Goal: Information Seeking & Learning: Learn about a topic

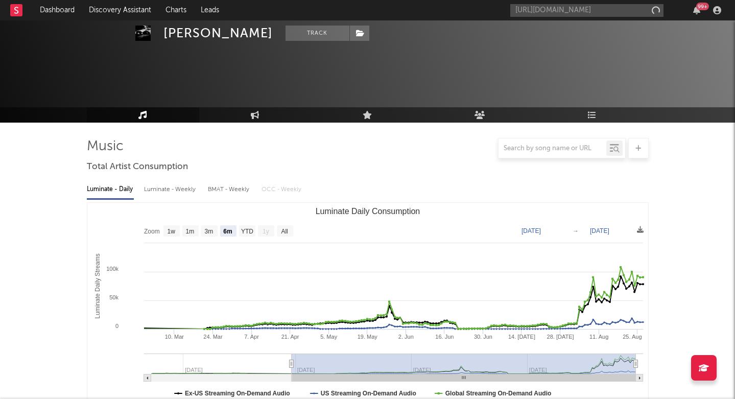
select select "6m"
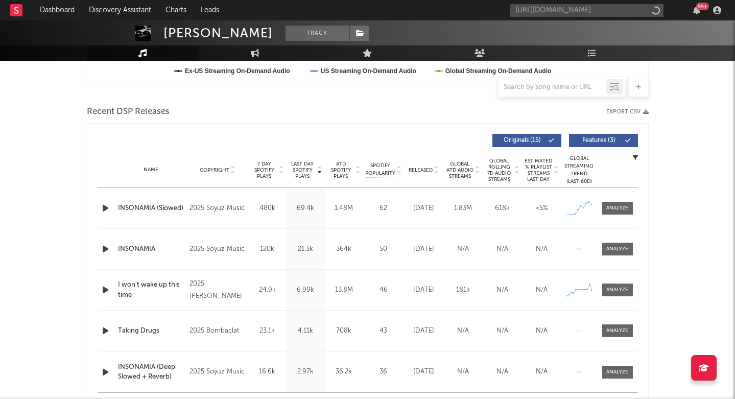
scroll to position [0, 145]
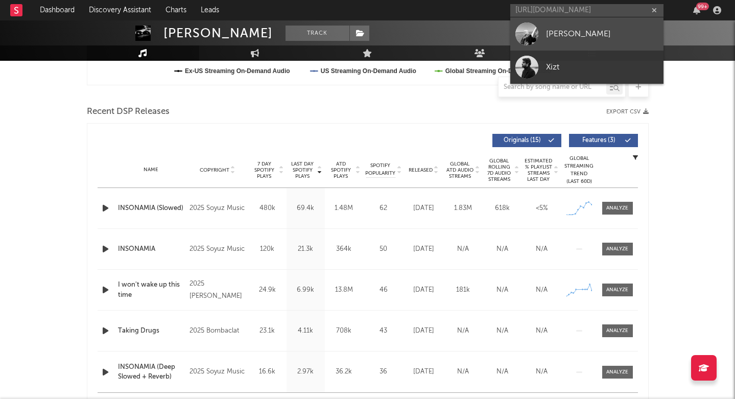
type input "[URL][DOMAIN_NAME]"
click at [549, 34] on div "[PERSON_NAME]" at bounding box center [602, 34] width 112 height 12
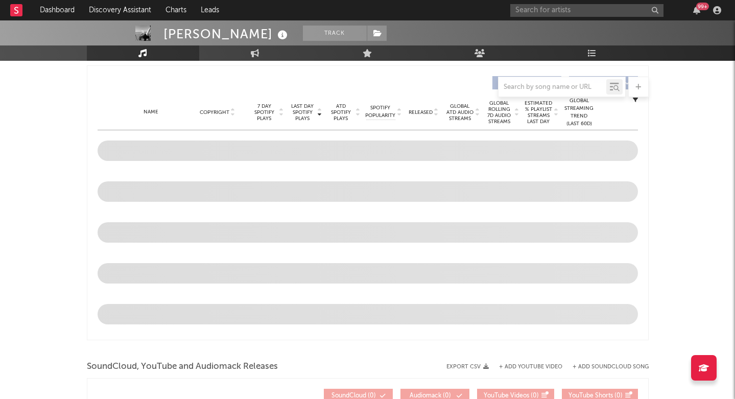
select select "1w"
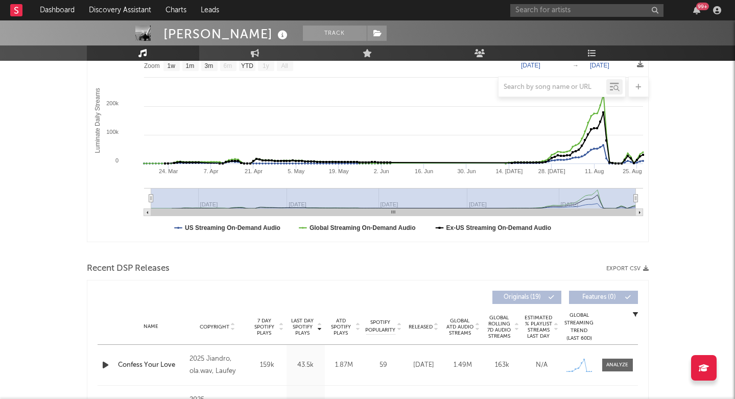
scroll to position [367, 0]
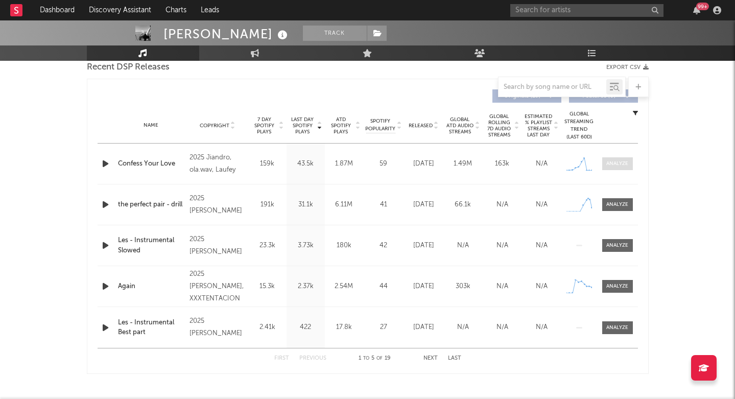
click at [624, 162] on div at bounding box center [617, 164] width 22 height 8
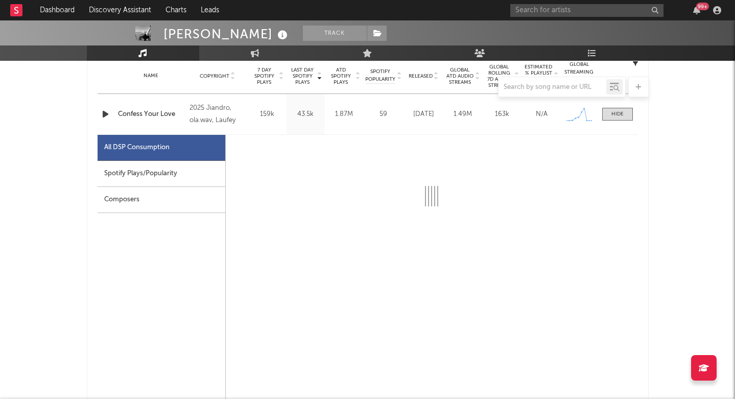
select select "1w"
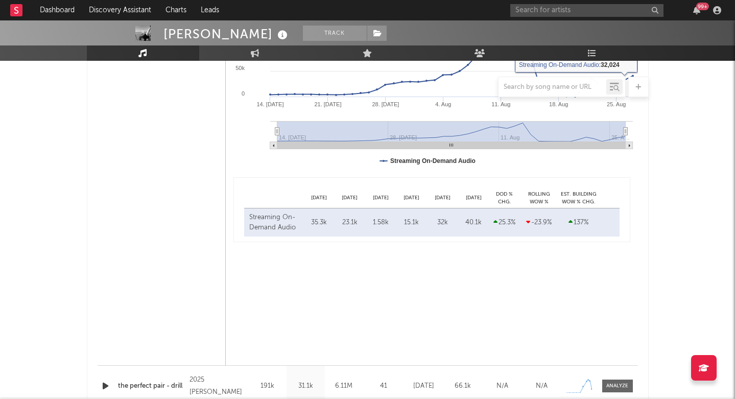
scroll to position [780, 0]
